Goal: Find specific page/section: Find specific page/section

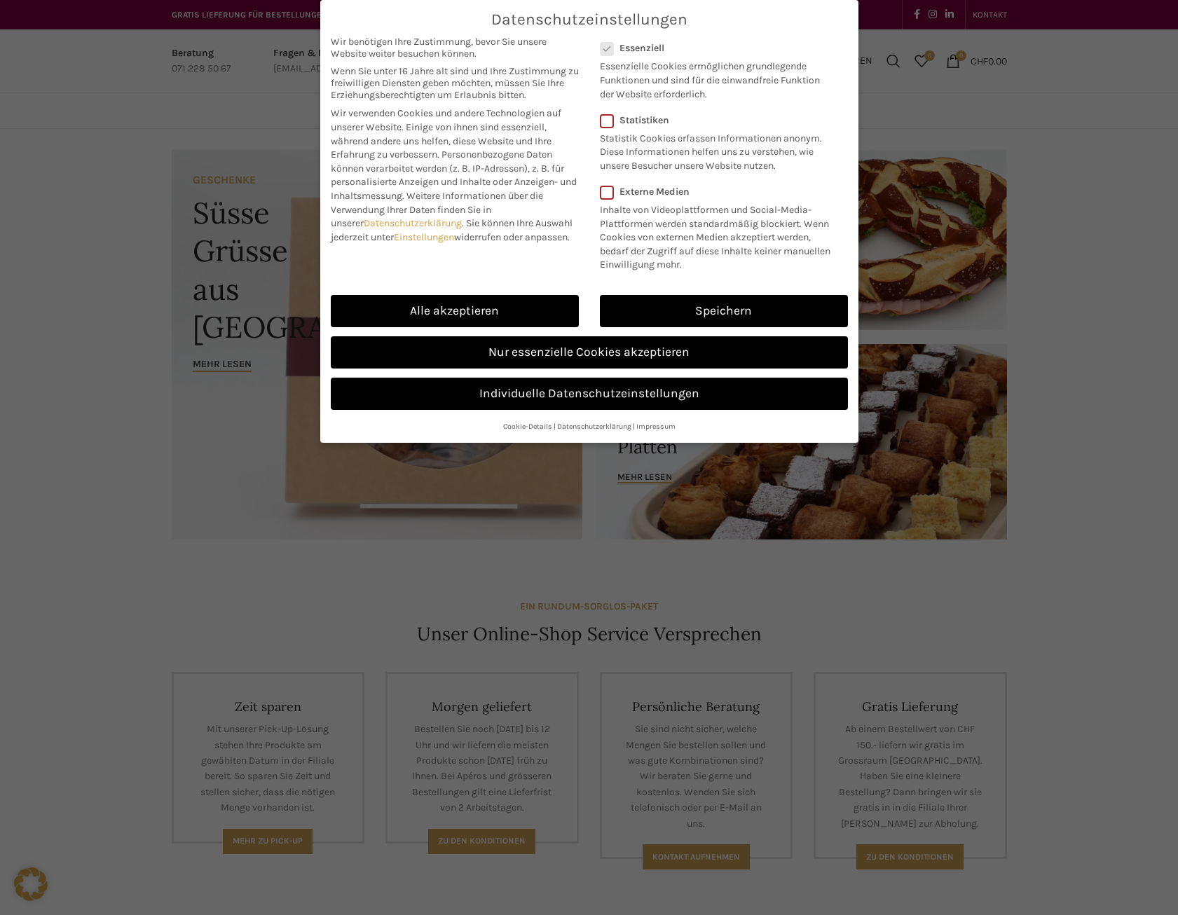
click at [557, 293] on div "Alle akzeptieren" at bounding box center [454, 310] width 269 height 41
drag, startPoint x: 557, startPoint y: 293, endPoint x: 537, endPoint y: 309, distance: 25.4
click at [537, 309] on link "Alle akzeptieren" at bounding box center [455, 311] width 248 height 32
checkbox input "true"
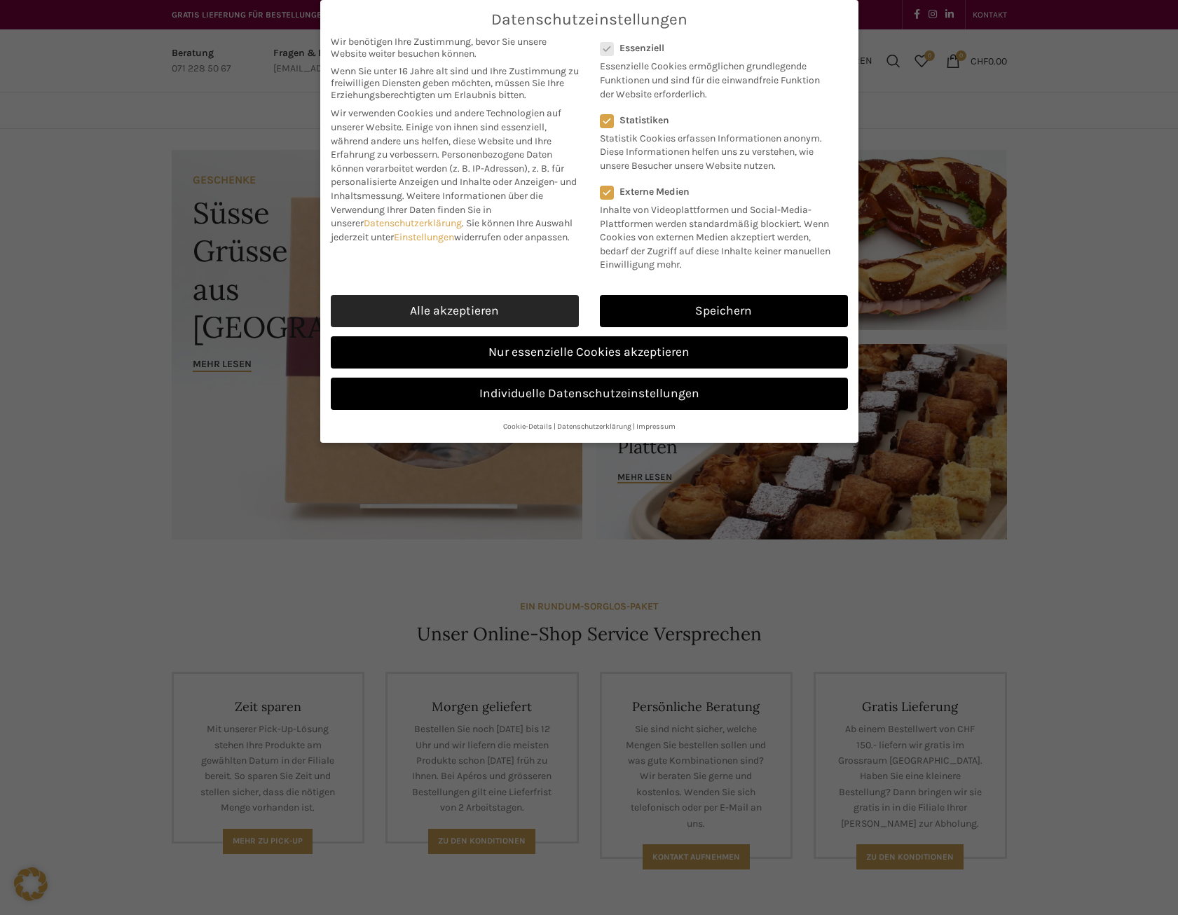
checkbox input "true"
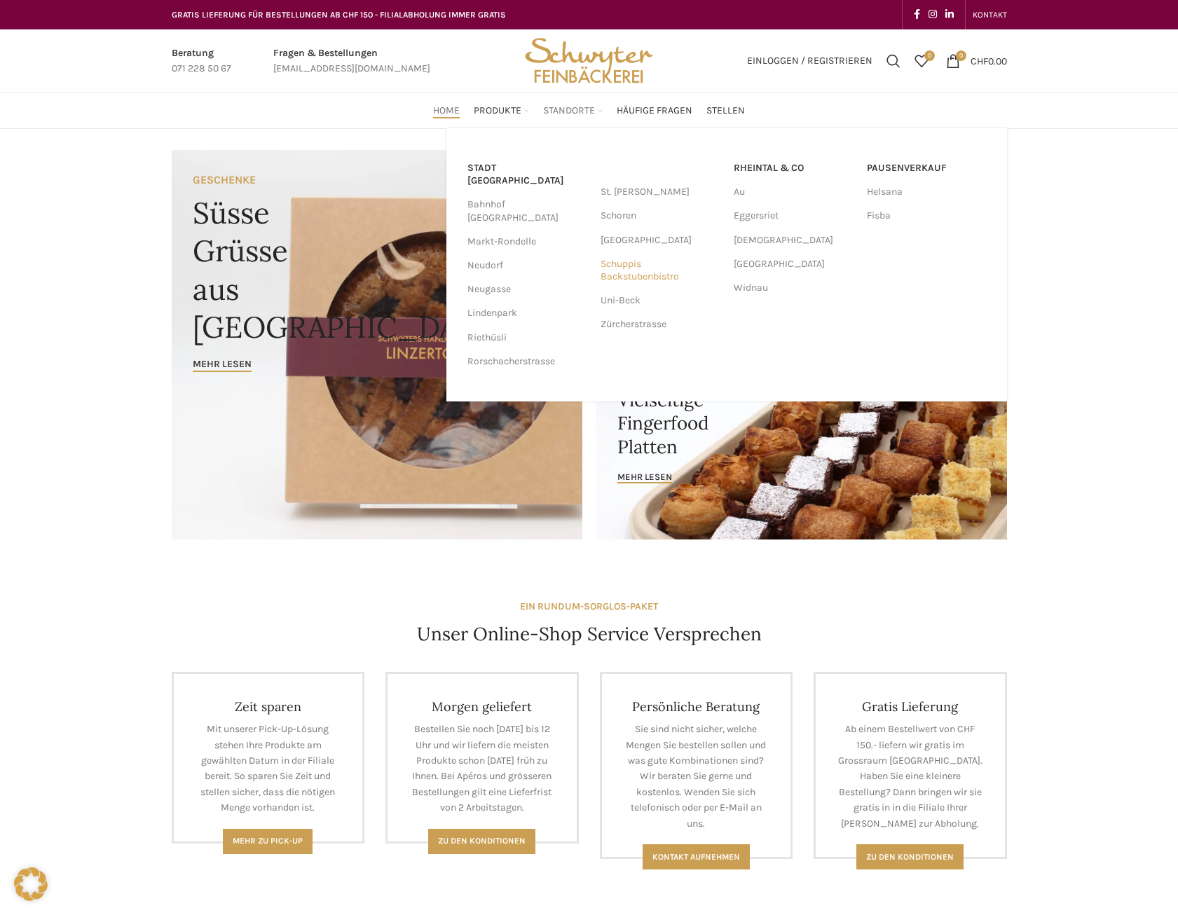
click at [626, 266] on link "Schuppis Backstubenbistro" at bounding box center [659, 270] width 119 height 36
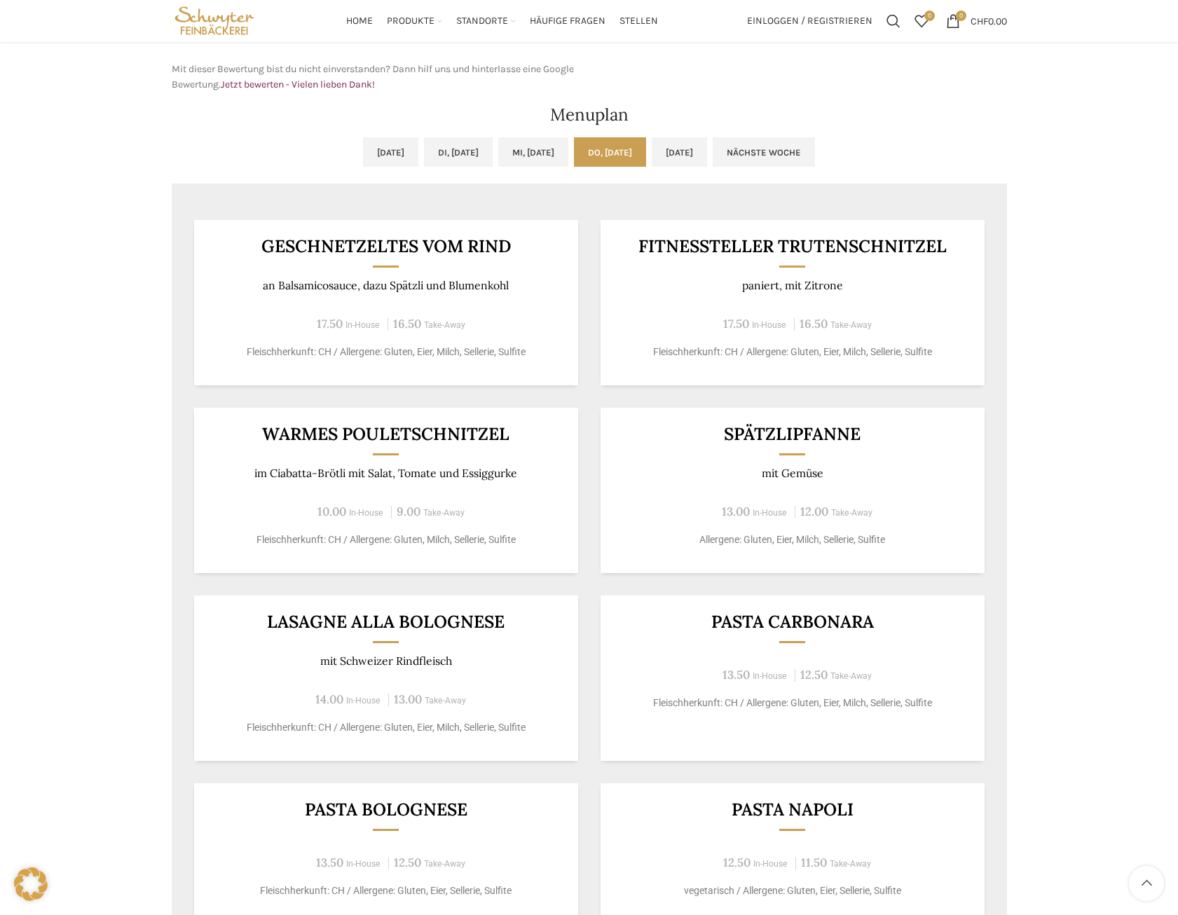
scroll to position [560, 0]
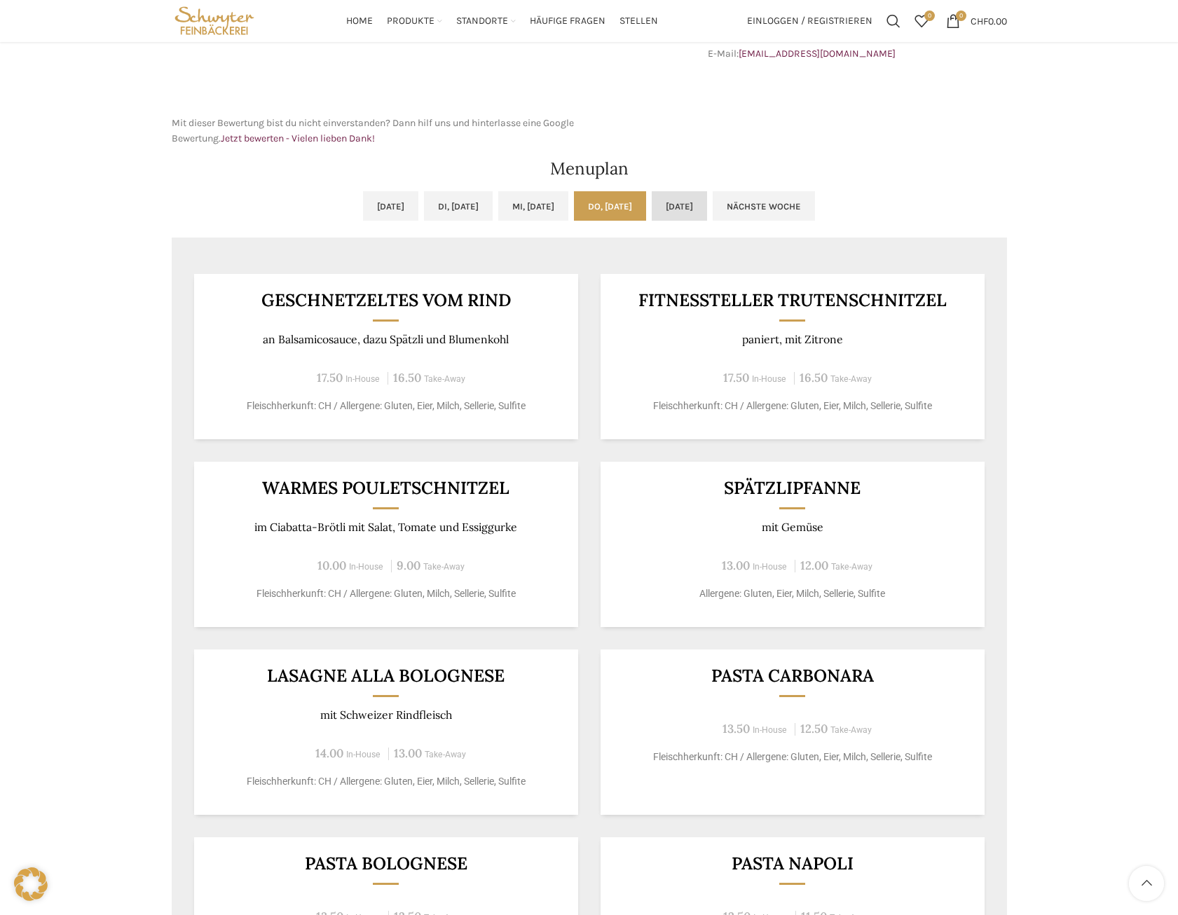
click at [688, 206] on link "Fr, 05.09.2025" at bounding box center [679, 205] width 55 height 29
